Goal: Find specific page/section: Find specific page/section

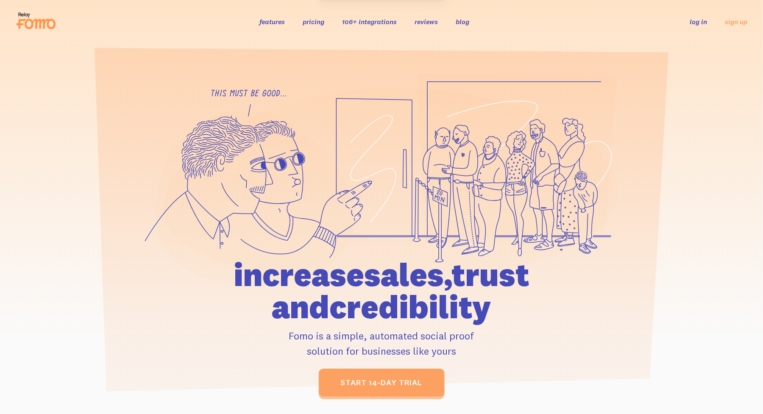
click at [701, 22] on link "log in" at bounding box center [698, 21] width 17 height 8
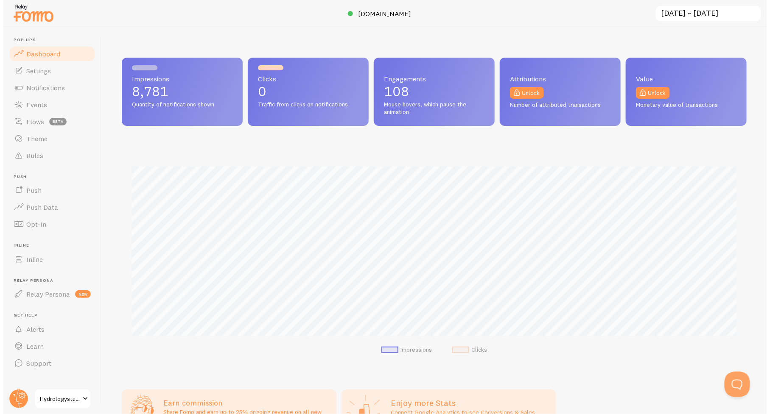
scroll to position [423790, 423388]
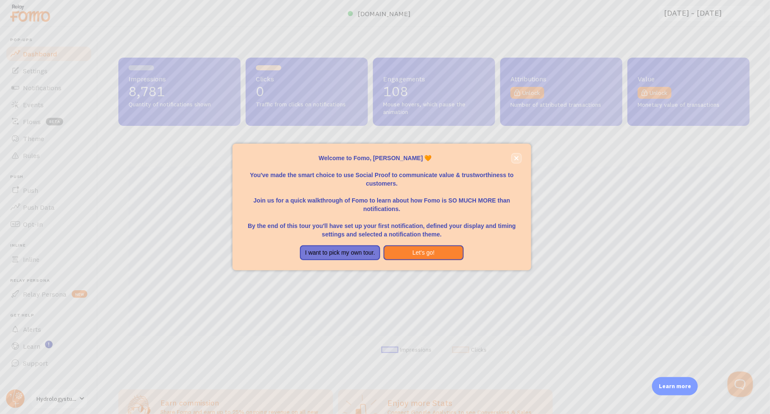
click at [517, 156] on icon "close," at bounding box center [516, 158] width 5 height 5
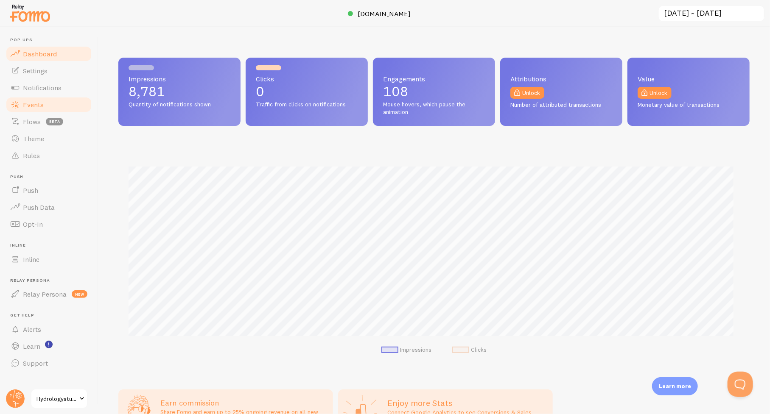
click at [28, 106] on span "Events" at bounding box center [33, 104] width 21 height 8
